Goal: Navigation & Orientation: Find specific page/section

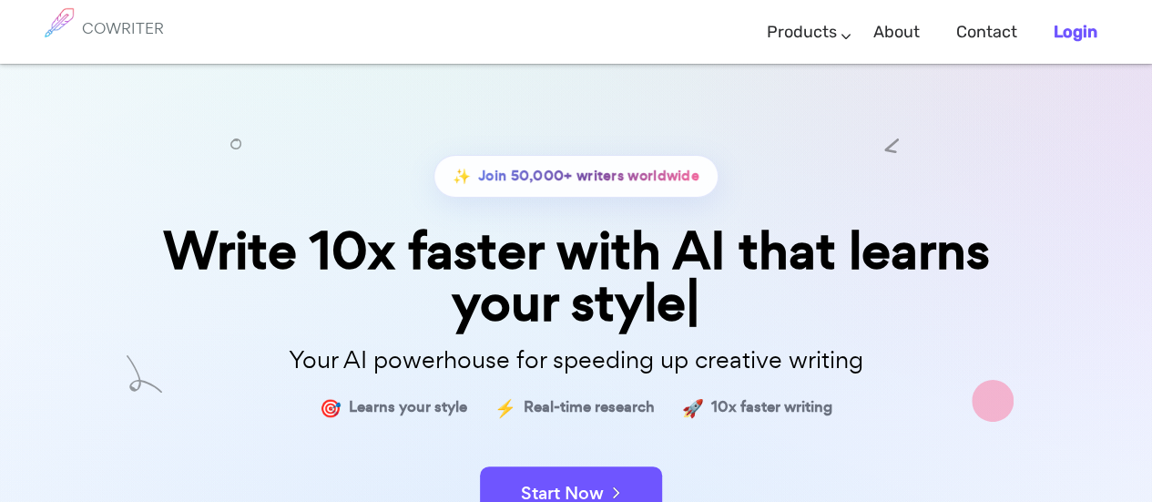
click at [1082, 34] on b "Login" at bounding box center [1075, 32] width 44 height 20
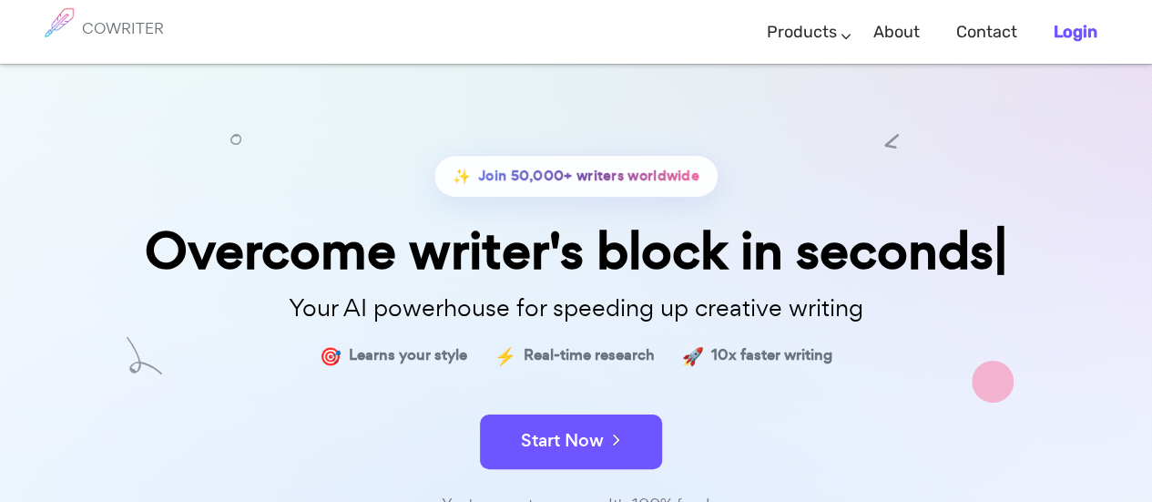
click at [1053, 34] on b "Login" at bounding box center [1075, 32] width 44 height 20
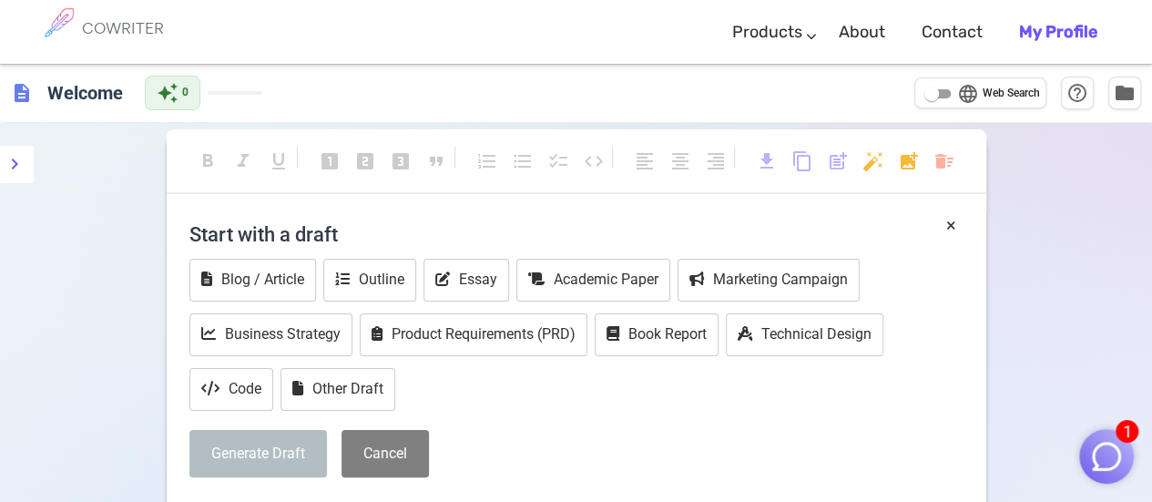
click at [1053, 30] on b "My Profile" at bounding box center [1058, 32] width 78 height 20
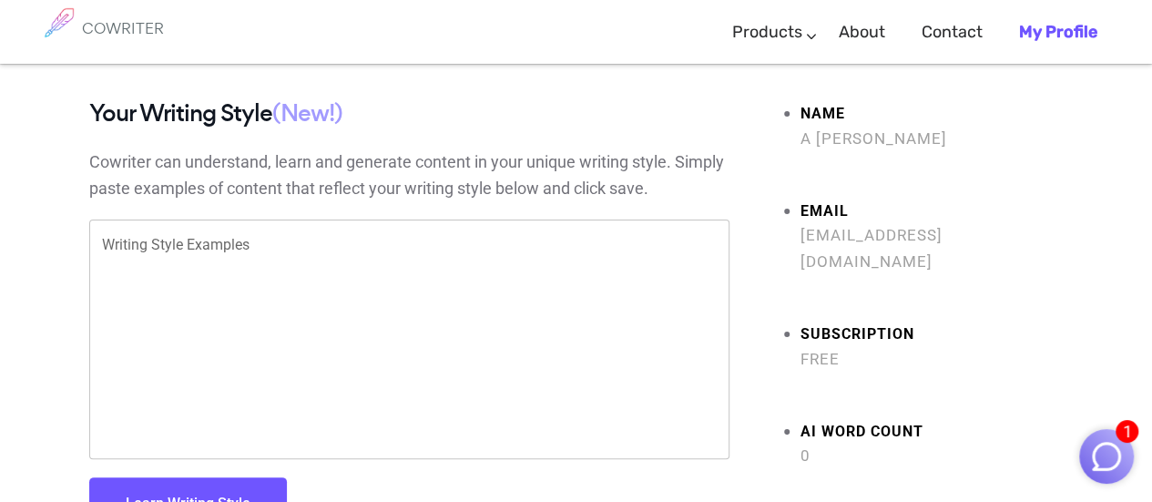
click at [1112, 442] on img "button" at bounding box center [1106, 456] width 35 height 35
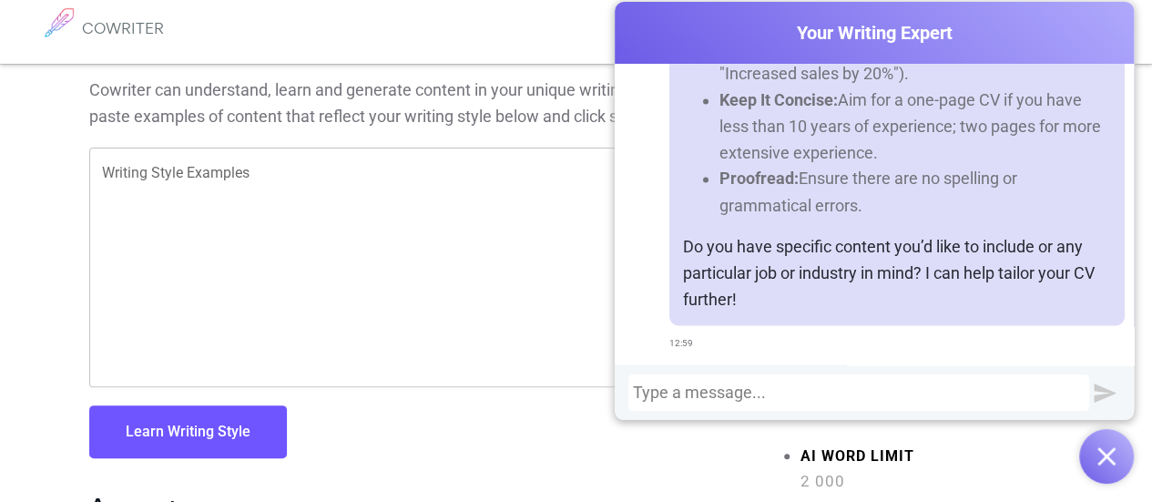
scroll to position [73, 0]
click at [368, 97] on p "Cowriter can understand, learn and generate content in your unique writing styl…" at bounding box center [409, 102] width 640 height 53
click at [508, 412] on div "Learn Writing Style" at bounding box center [409, 421] width 640 height 71
click at [1111, 453] on img "button" at bounding box center [1106, 456] width 18 height 18
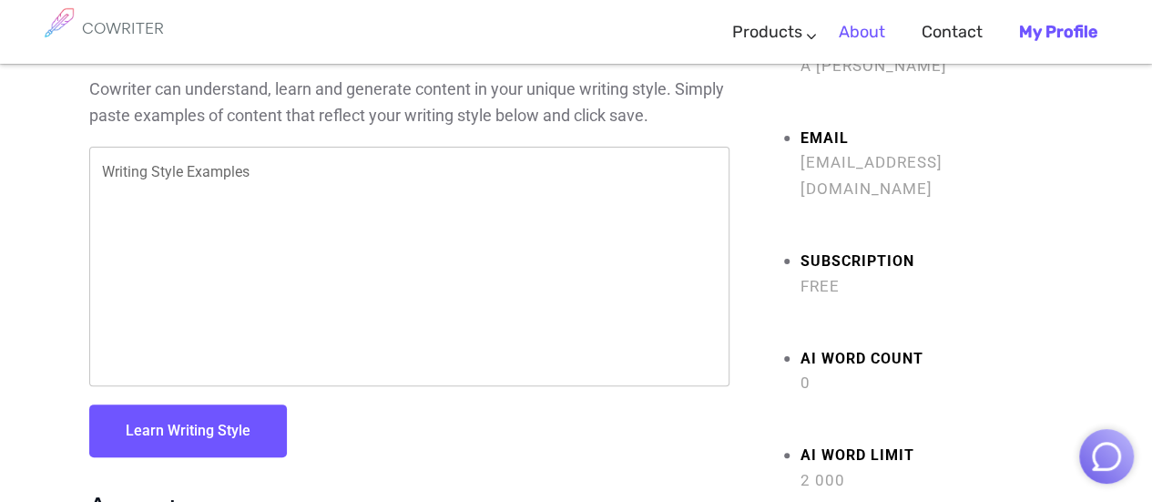
scroll to position [0, 0]
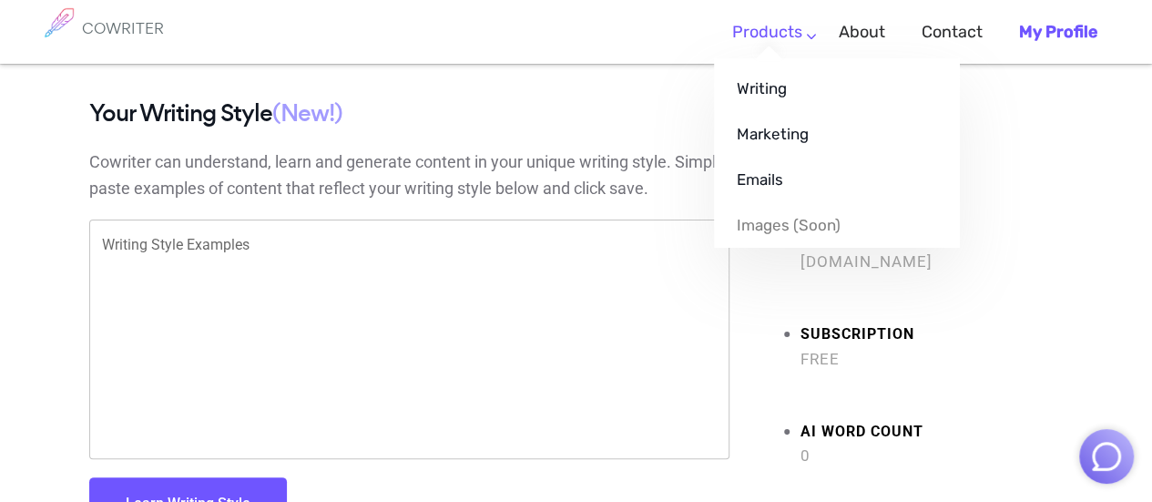
click at [802, 34] on link "Products" at bounding box center [767, 32] width 70 height 54
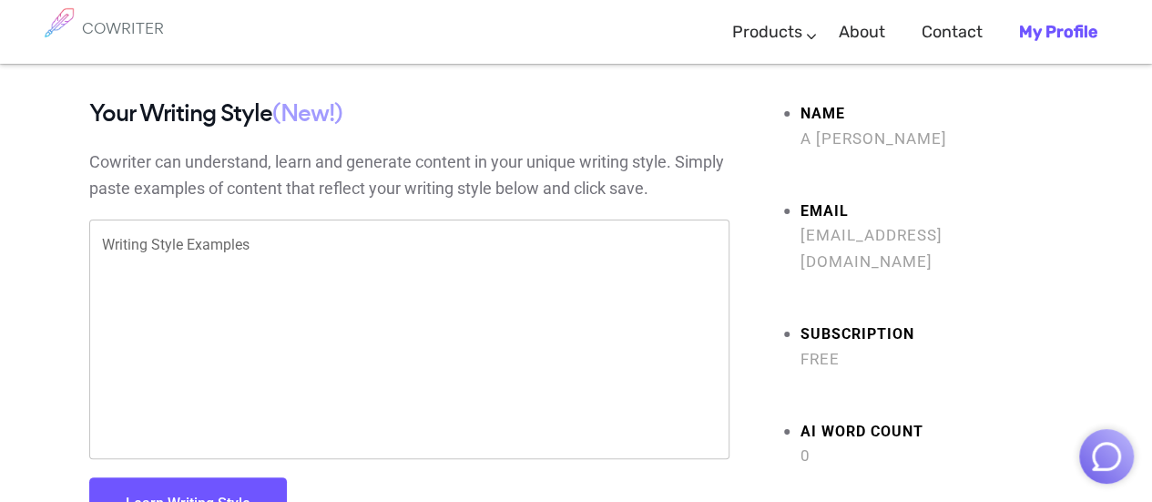
click at [1081, 28] on b "My Profile" at bounding box center [1058, 32] width 78 height 20
